Goal: Information Seeking & Learning: Learn about a topic

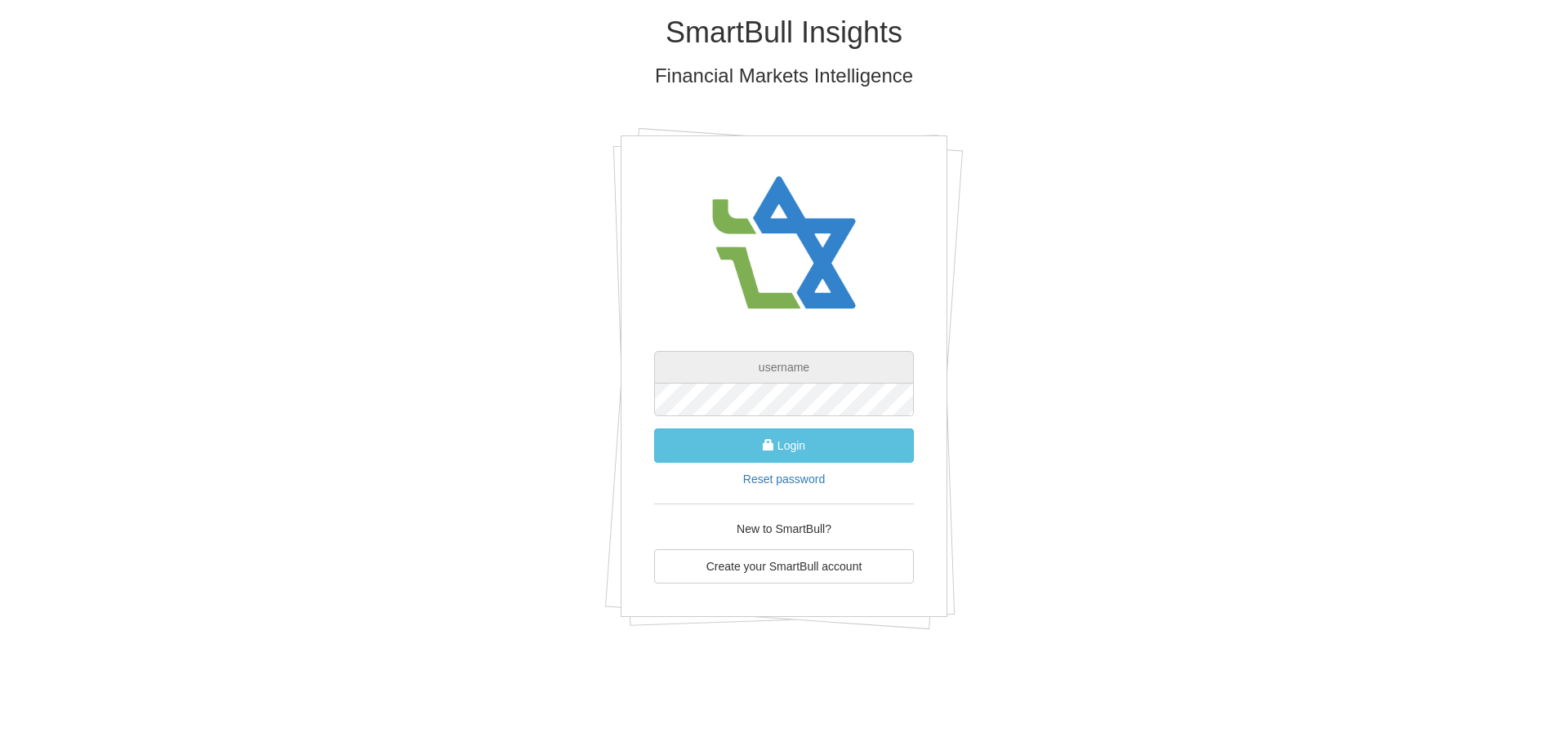
click at [763, 362] on input "text" at bounding box center [784, 367] width 260 height 33
click at [854, 418] on form "[EMAIL_ADDRESS][DOMAIN_NAME] Login Reset password" at bounding box center [784, 419] width 260 height 136
click at [699, 450] on button "Login" at bounding box center [784, 446] width 260 height 34
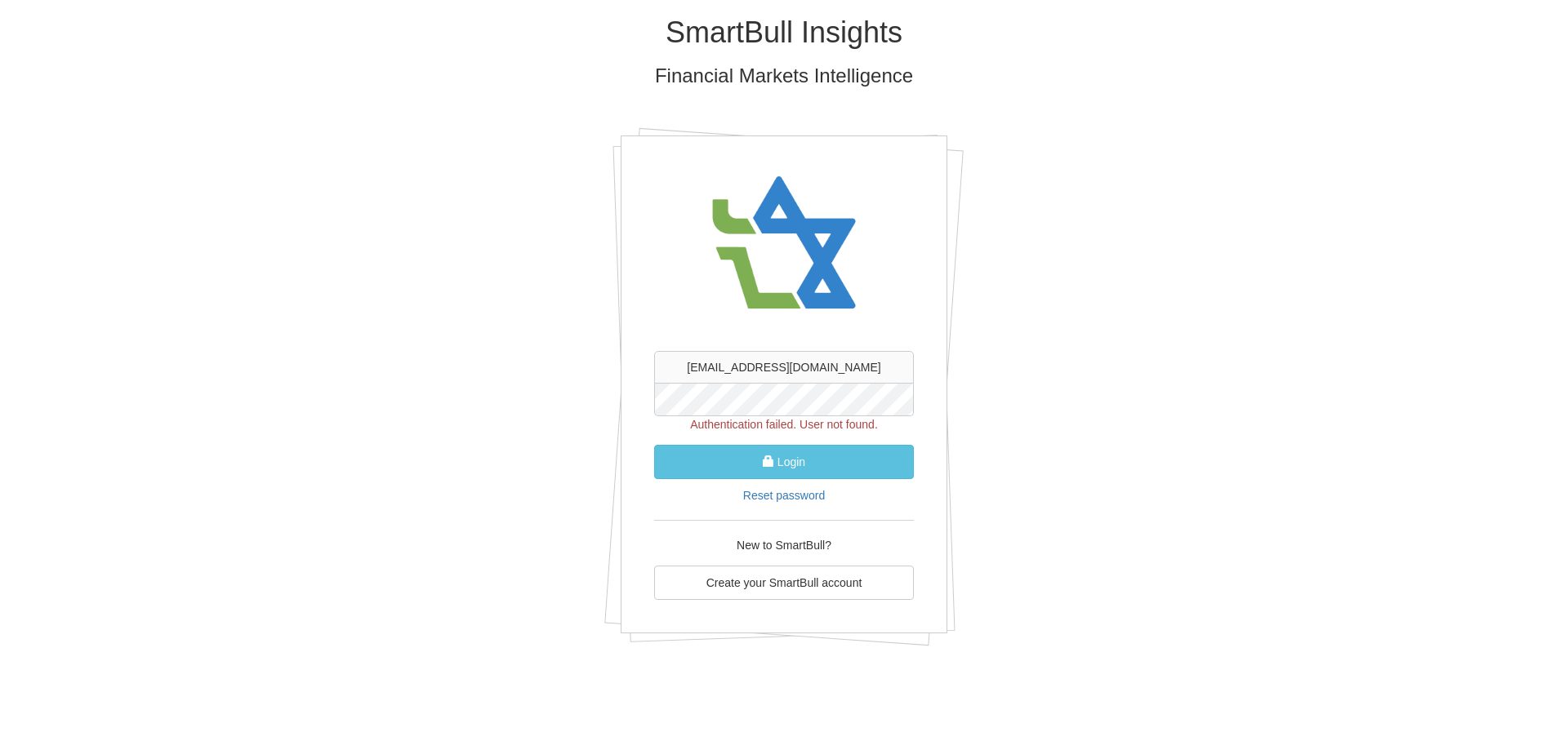
click at [669, 365] on form "[EMAIL_ADDRESS][DOMAIN_NAME] Authentication failed. User not found. Login Reset…" at bounding box center [784, 427] width 260 height 153
click at [772, 363] on input "[EMAIL_ADDRESS][DOMAIN_NAME]" at bounding box center [784, 367] width 260 height 33
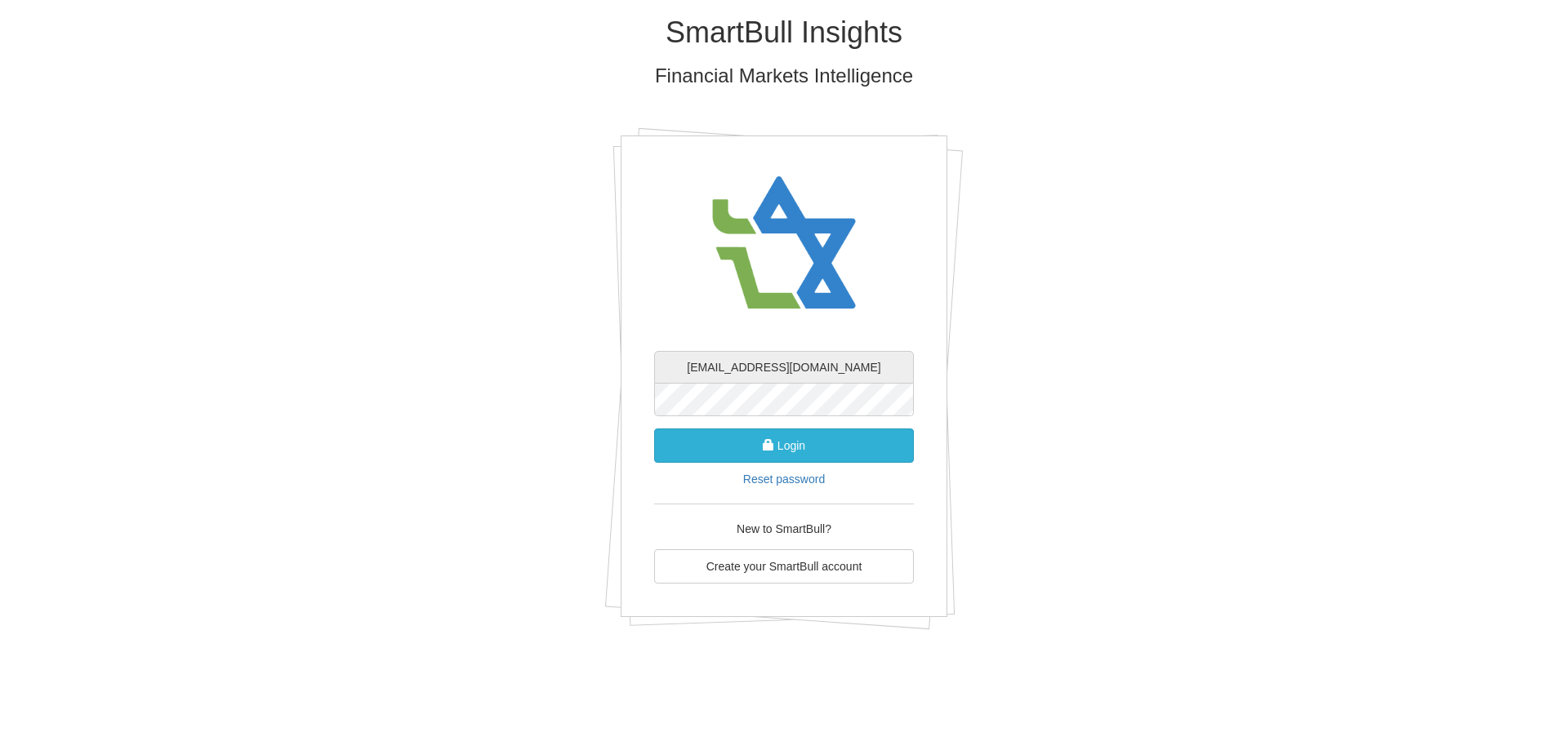
type input "[EMAIL_ADDRESS][DOMAIN_NAME]"
click at [821, 439] on button "Login" at bounding box center [784, 446] width 260 height 34
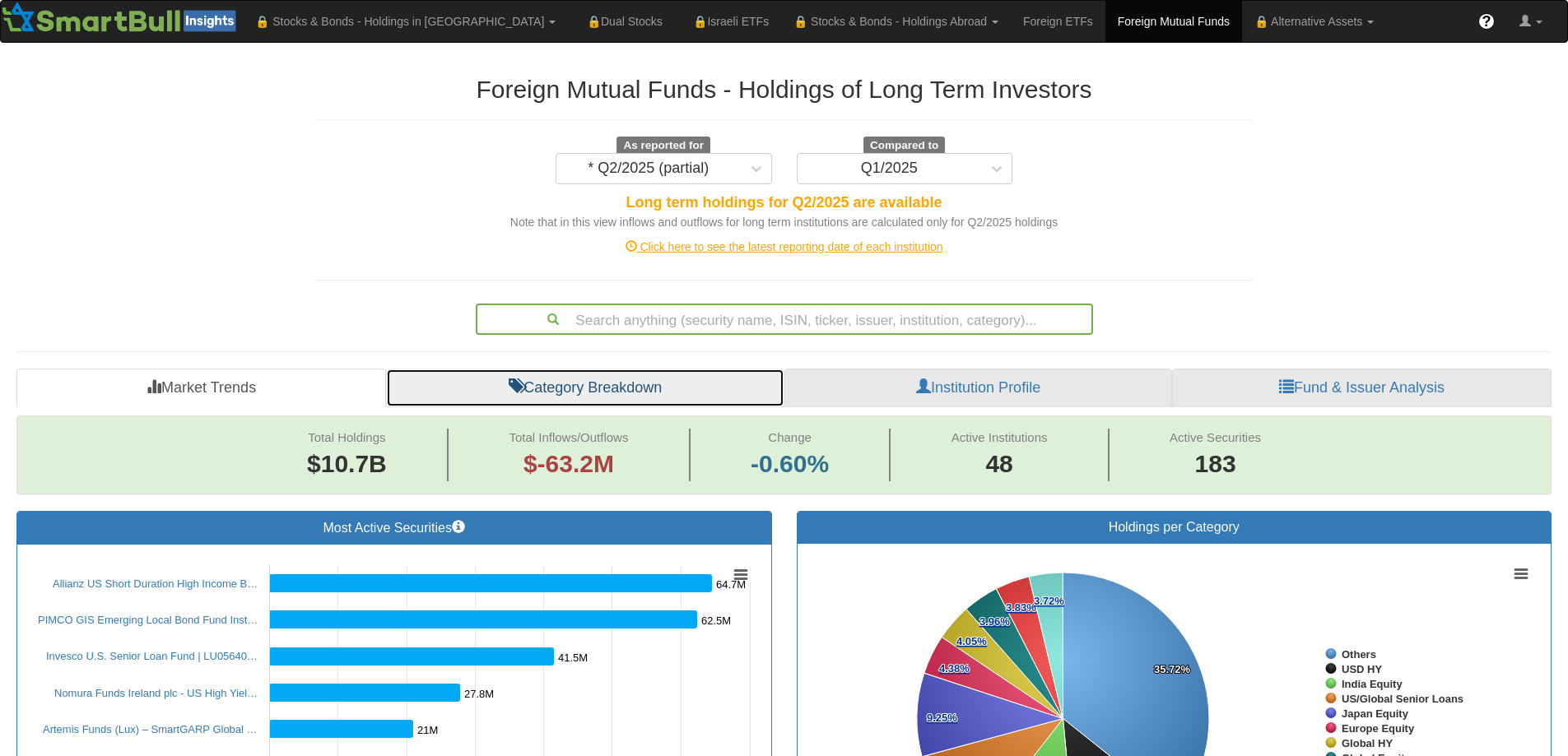
click at [626, 378] on link "Category Breakdown" at bounding box center [585, 388] width 399 height 39
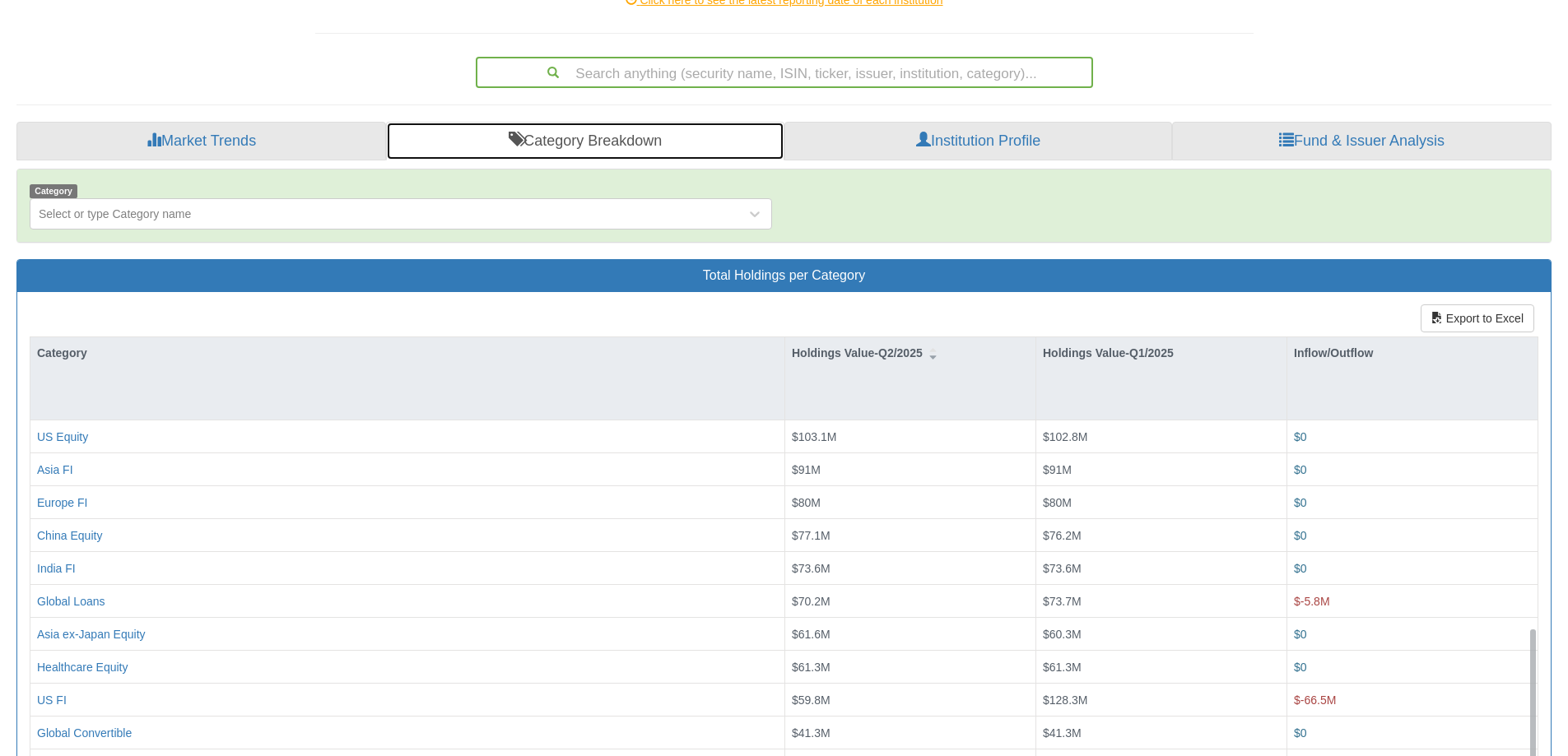
scroll to position [658, 0]
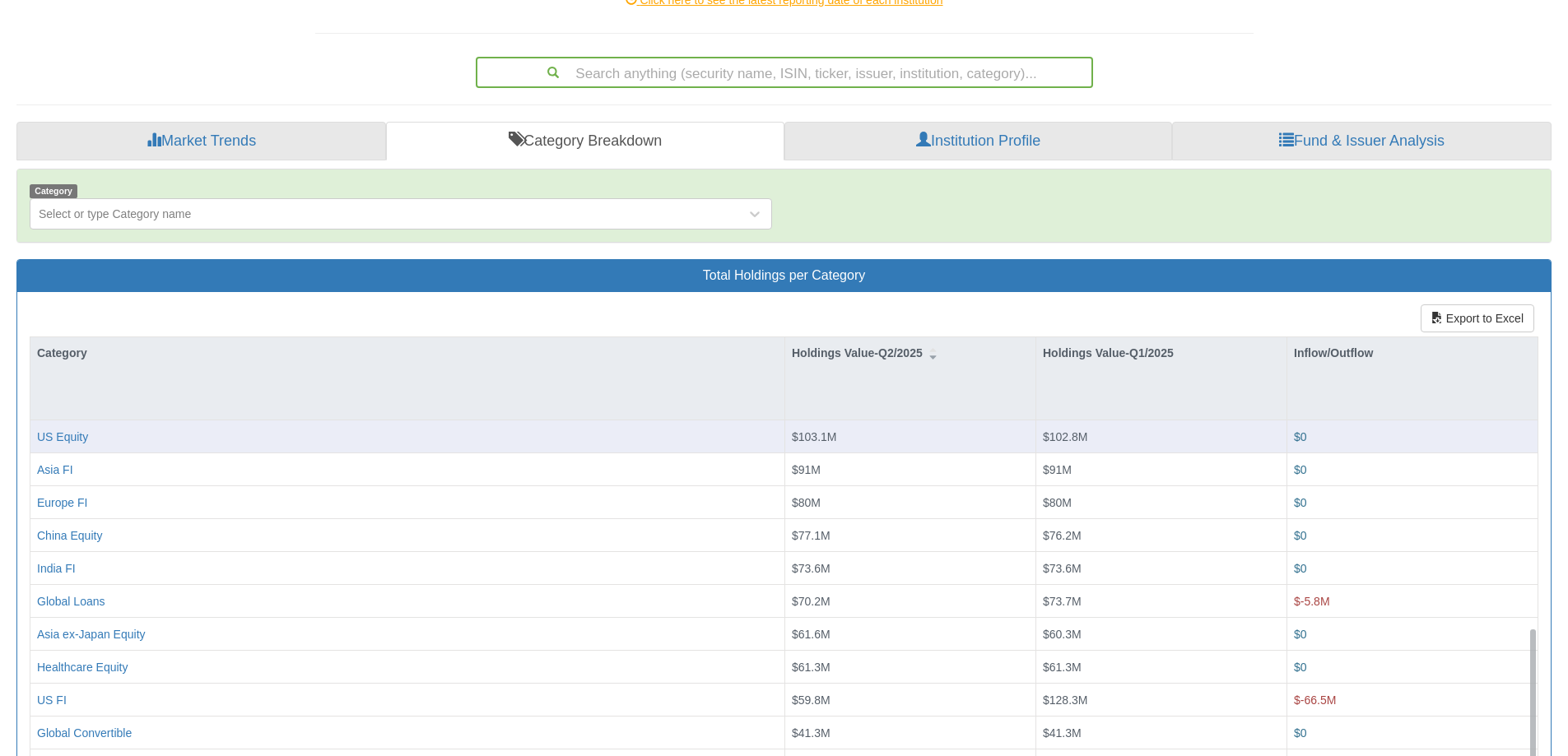
click at [190, 439] on div "US Equity" at bounding box center [406, 436] width 740 height 17
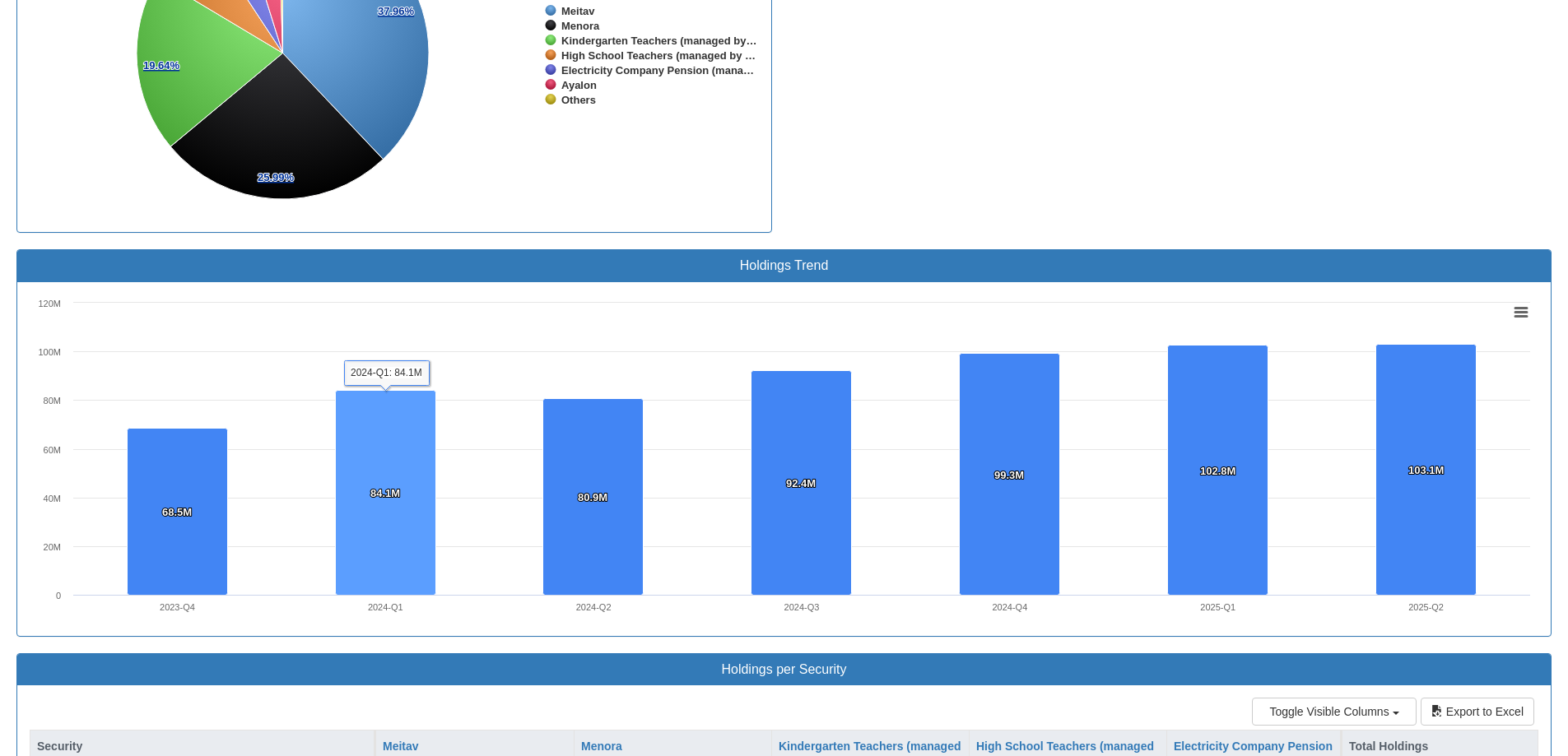
scroll to position [452, 0]
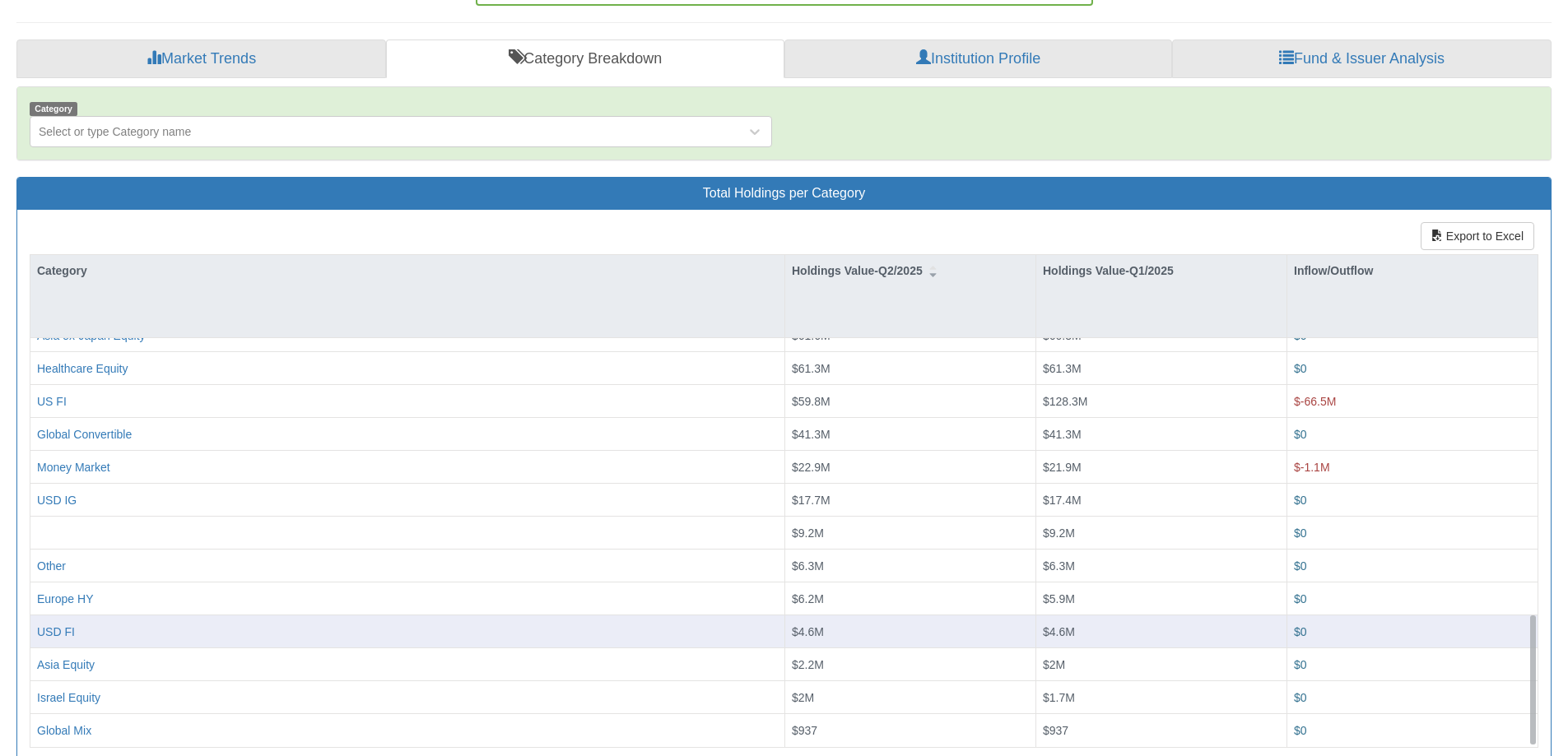
scroll to position [355, 0]
